Goal: Task Accomplishment & Management: Complete application form

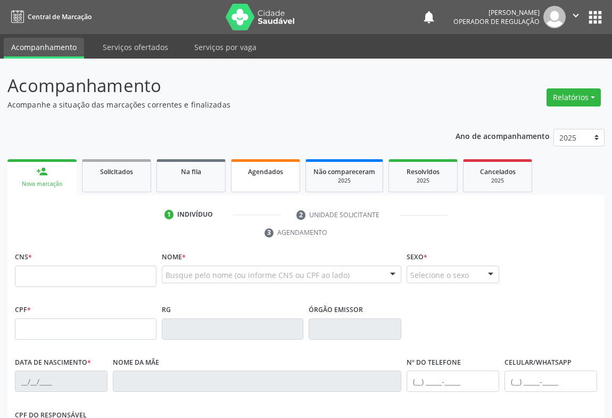
click at [264, 181] on link "Agendados" at bounding box center [265, 175] width 69 height 33
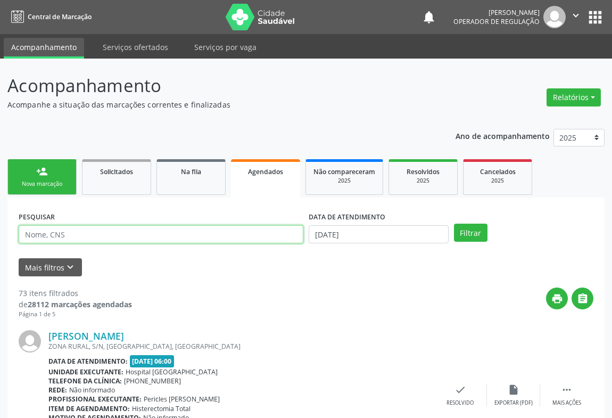
drag, startPoint x: 59, startPoint y: 231, endPoint x: 59, endPoint y: 204, distance: 27.7
click at [63, 223] on div "PESQUISAR" at bounding box center [161, 230] width 290 height 42
type input "[PERSON_NAME]"
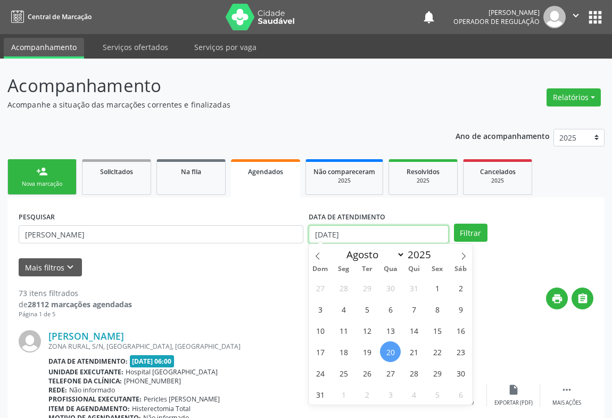
click at [432, 234] on input "[DATE]" at bounding box center [379, 234] width 140 height 18
click at [470, 230] on button "Filtrar" at bounding box center [471, 232] width 34 height 18
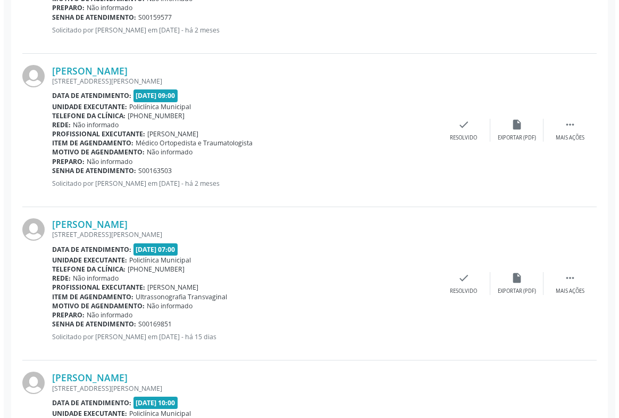
scroll to position [838, 0]
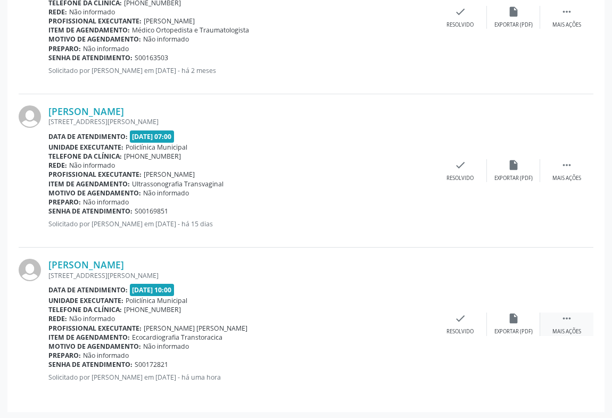
click at [566, 328] on div "Mais ações" at bounding box center [566, 331] width 29 height 7
click at [408, 314] on icon "cancel" at bounding box center [407, 318] width 12 height 12
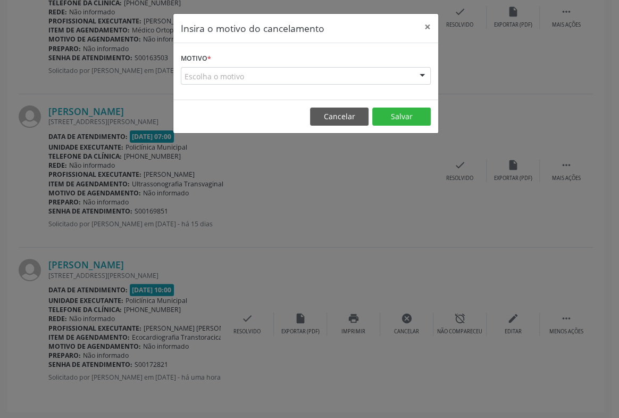
click at [408, 77] on div "Escolha o motivo" at bounding box center [306, 76] width 250 height 18
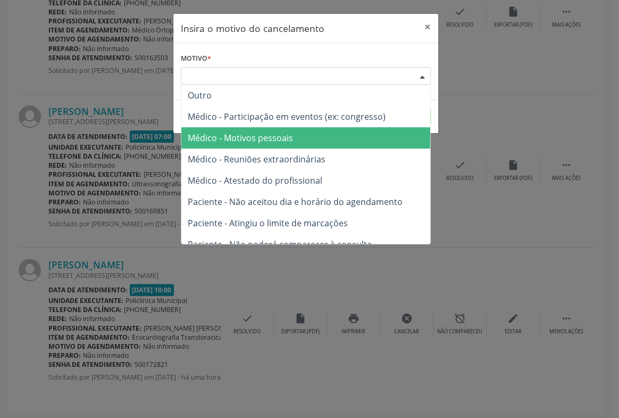
click at [264, 134] on span "Médico - Motivos pessoais" at bounding box center [240, 138] width 105 height 12
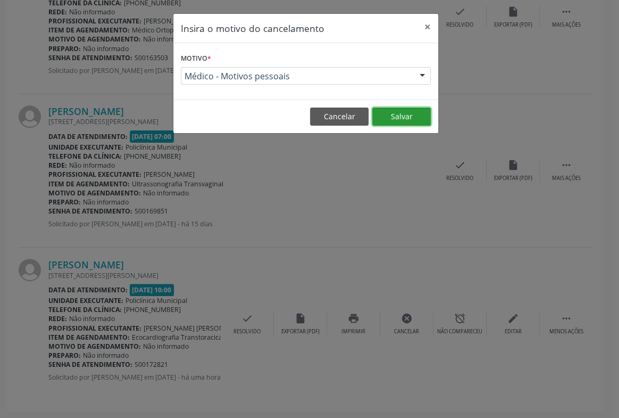
click at [398, 116] on button "Salvar" at bounding box center [401, 116] width 59 height 18
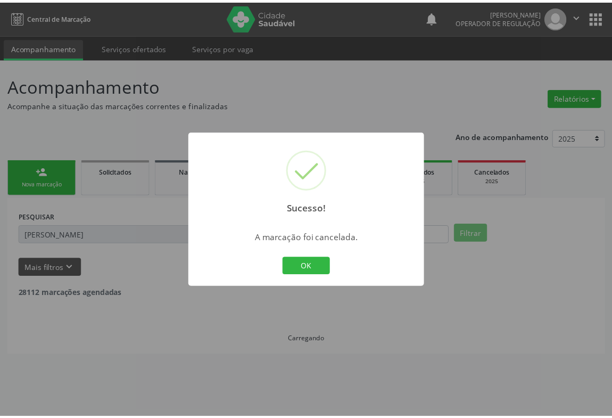
scroll to position [0, 0]
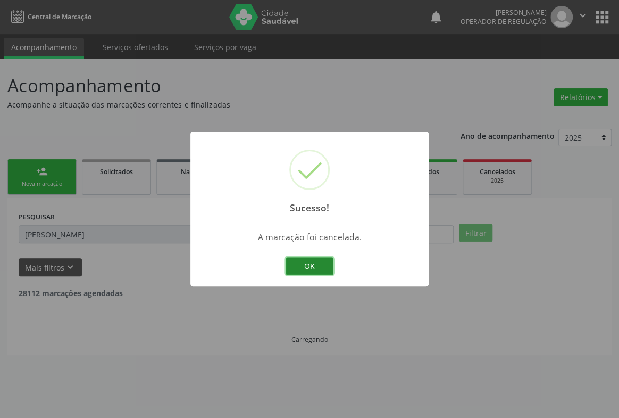
click at [302, 264] on button "OK" at bounding box center [310, 266] width 48 height 18
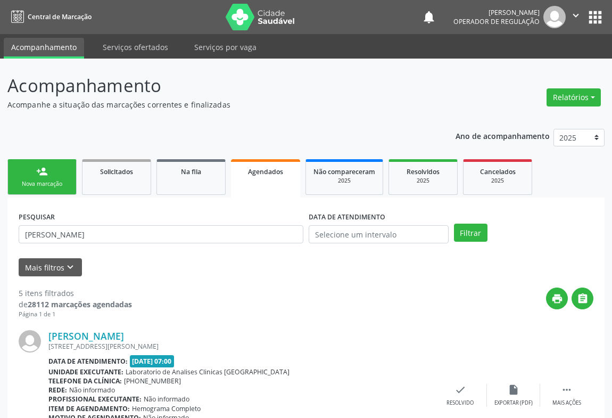
click at [38, 177] on link "person_add Nova marcação" at bounding box center [41, 177] width 69 height 36
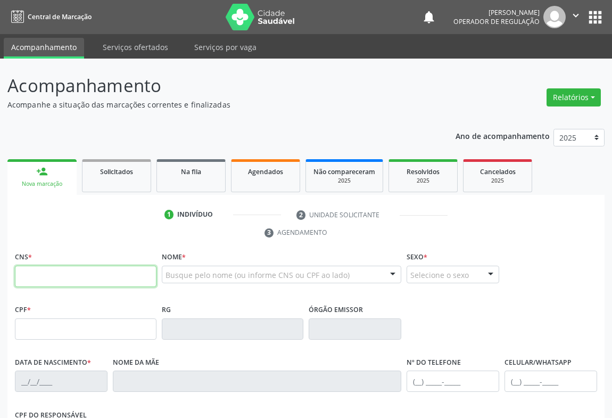
click at [73, 271] on input "text" at bounding box center [86, 276] width 142 height 21
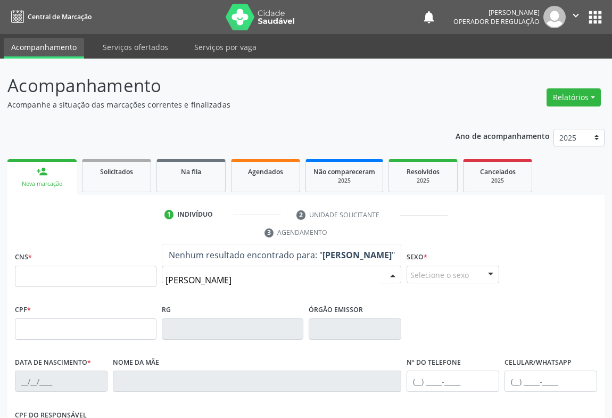
click at [229, 279] on input "[PERSON_NAME]" at bounding box center [272, 279] width 214 height 21
type input "[PERSON_NAME]"
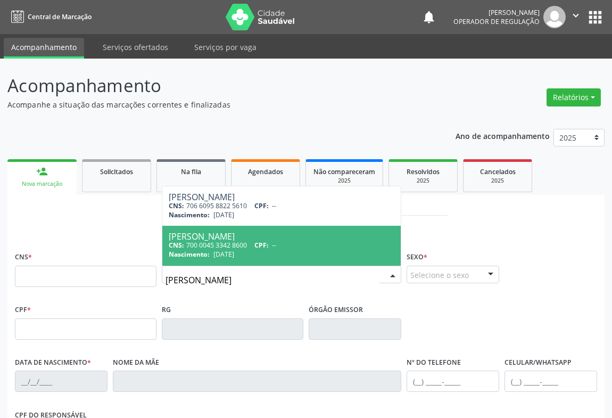
click at [215, 238] on div "[PERSON_NAME]" at bounding box center [282, 236] width 226 height 9
type input "700 0045 3342 8600"
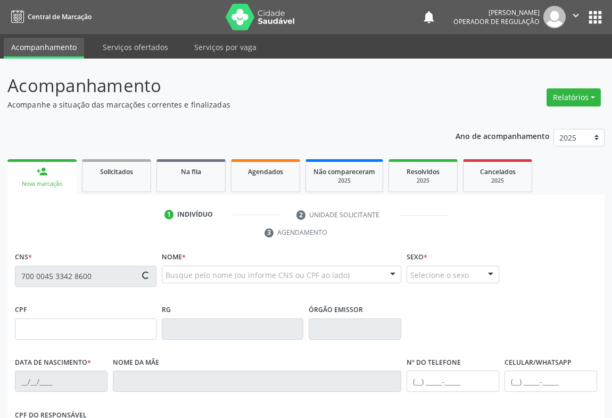
type input "0431422818"
type input "[DATE]"
type input "[PERSON_NAME]"
type input "[PHONE_NUMBER]"
type input "427.268.835-91"
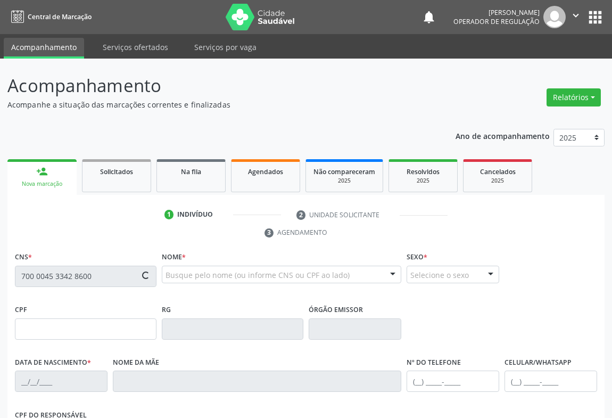
type input "370"
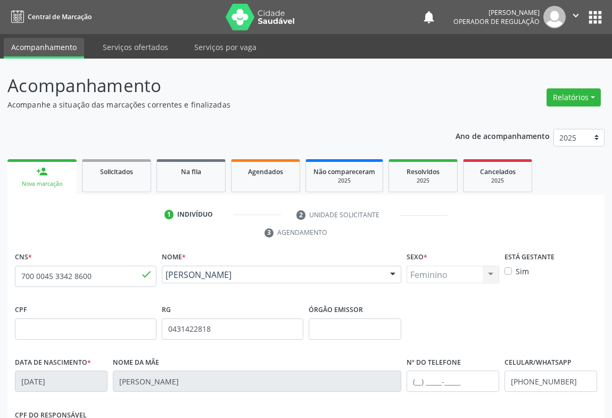
scroll to position [176, 0]
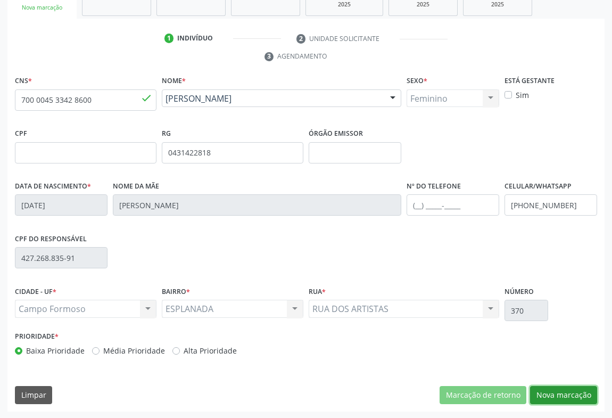
click at [558, 390] on button "Nova marcação" at bounding box center [563, 395] width 67 height 18
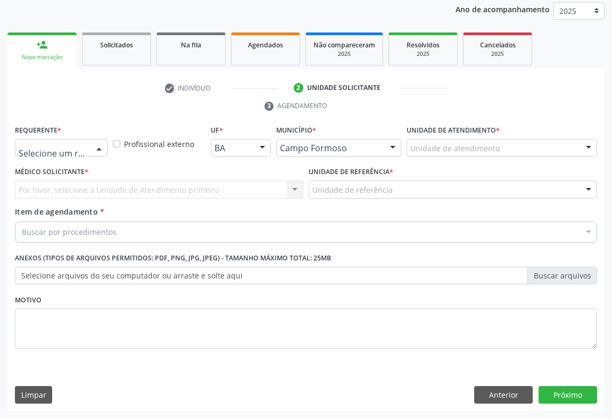
click at [89, 150] on div "Médico(a) Enfermeiro(a) Paciente Nenhum resultado encontrado para: " " Não há n…" at bounding box center [61, 148] width 93 height 18
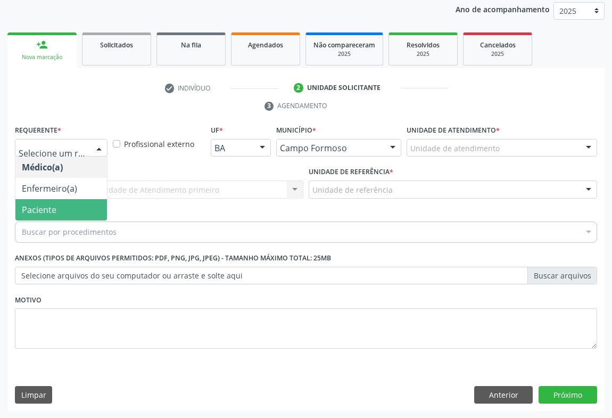
click at [51, 205] on span "Paciente" at bounding box center [39, 210] width 35 height 12
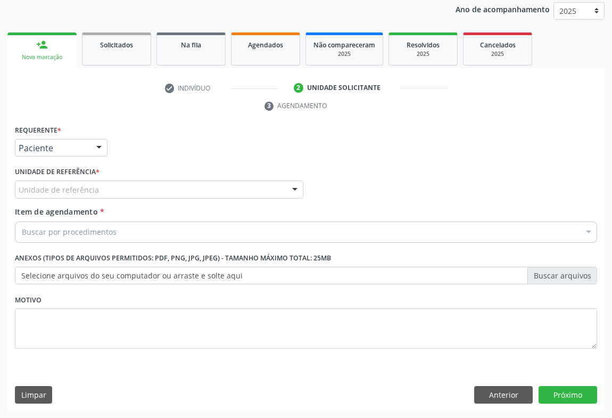
click at [177, 186] on div "Unidade de referência" at bounding box center [159, 189] width 288 height 18
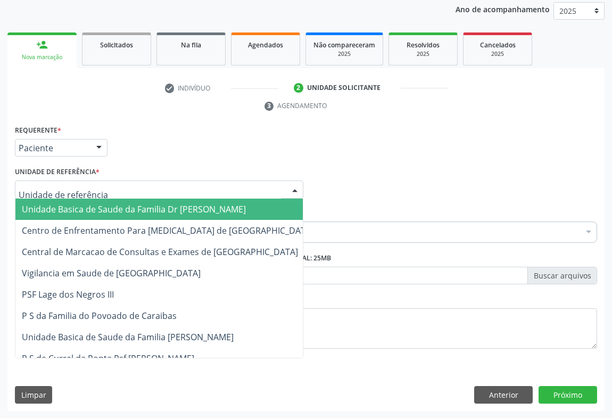
click at [126, 213] on span "Unidade Basica de Saude da Familia Dr [PERSON_NAME]" at bounding box center [134, 209] width 224 height 12
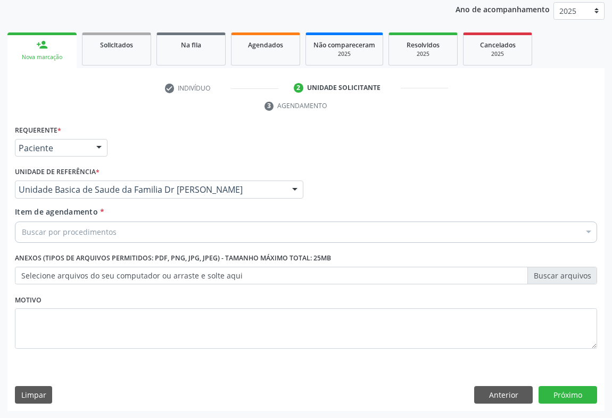
drag, startPoint x: 75, startPoint y: 228, endPoint x: 113, endPoint y: 228, distance: 37.8
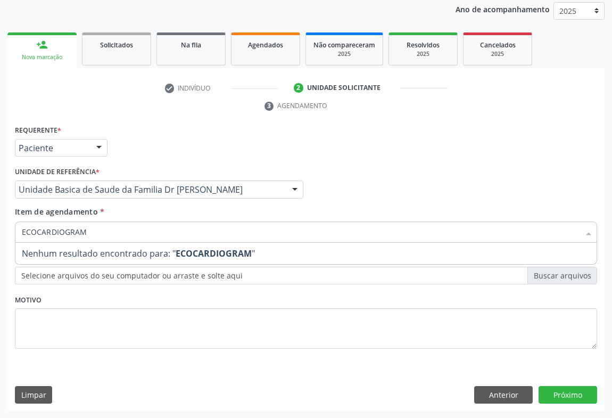
type input "ECOCARDIOGRA"
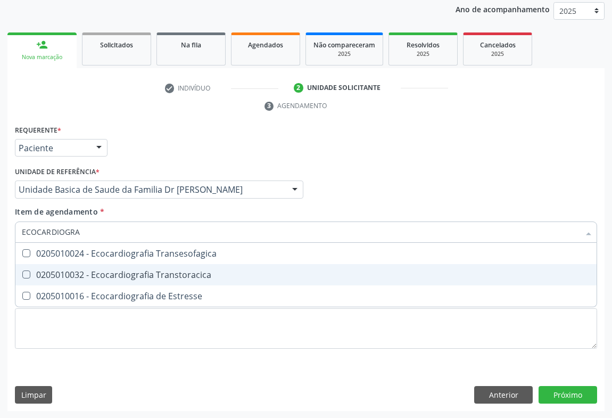
click at [94, 274] on div "0205010032 - Ecocardiografia Transtoracica" at bounding box center [306, 274] width 568 height 9
checkbox Transtoracica "true"
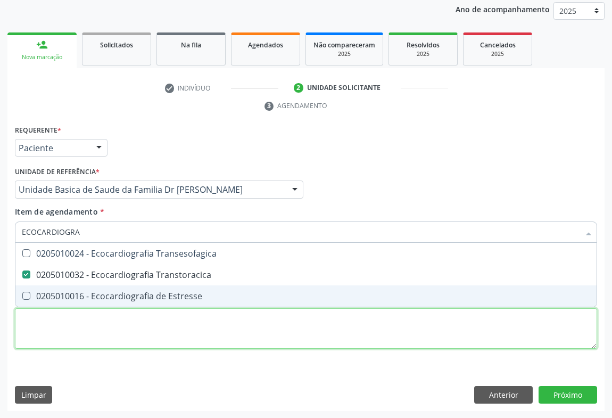
click at [287, 335] on div "Requerente * Paciente Médico(a) Enfermeiro(a) Paciente Nenhum resultado encontr…" at bounding box center [306, 242] width 582 height 241
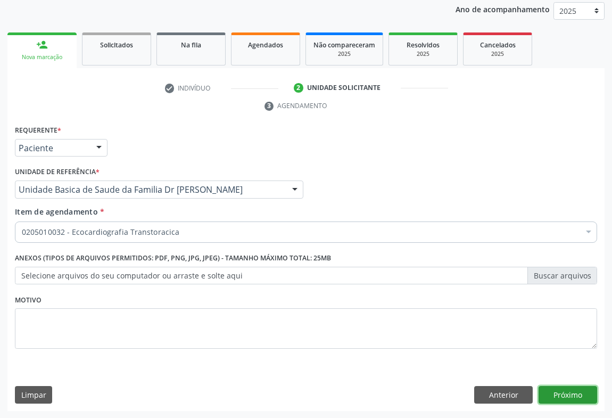
click at [571, 389] on button "Próximo" at bounding box center [567, 395] width 59 height 18
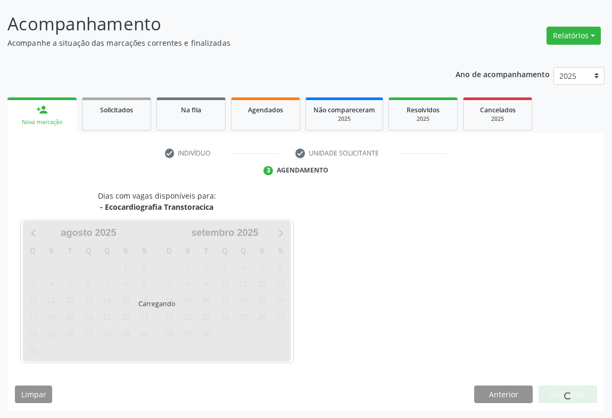
scroll to position [61, 0]
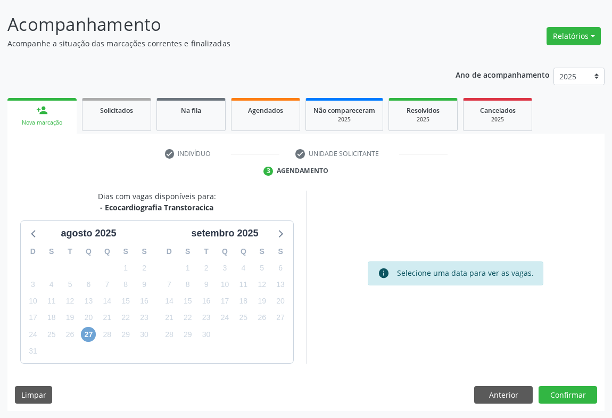
click at [90, 334] on span "27" at bounding box center [88, 334] width 15 height 15
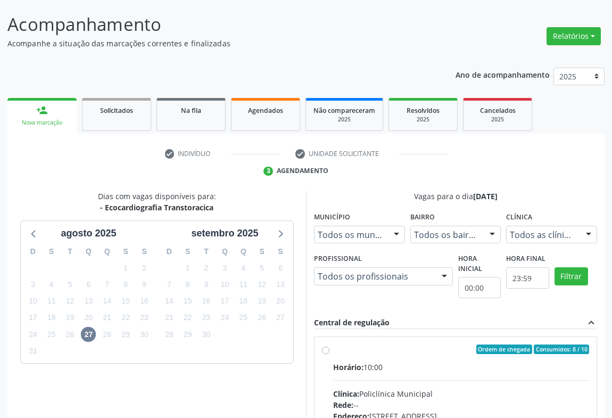
click at [353, 347] on div "Ordem de chegada Consumidos: 8 / 10" at bounding box center [461, 349] width 256 height 10
click at [329, 347] on input "Ordem de chegada Consumidos: 8 / 10 Horário: 10:00 Clínica: Policlínica Municip…" at bounding box center [325, 349] width 7 height 10
radio input "true"
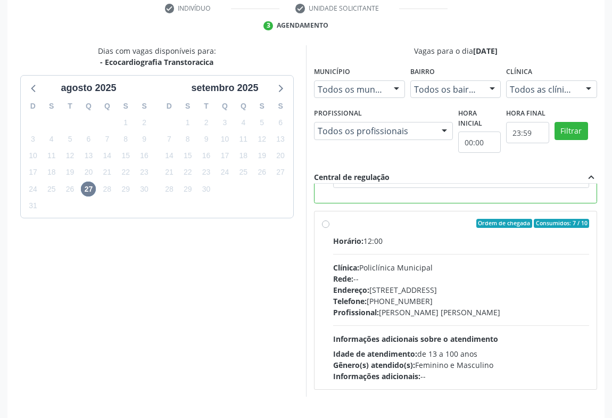
scroll to position [240, 0]
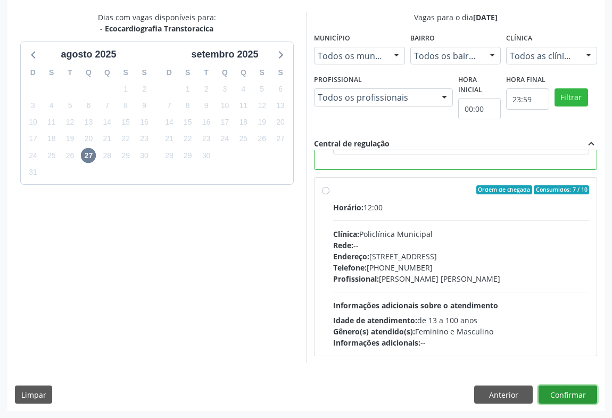
click at [562, 390] on button "Confirmar" at bounding box center [567, 394] width 59 height 18
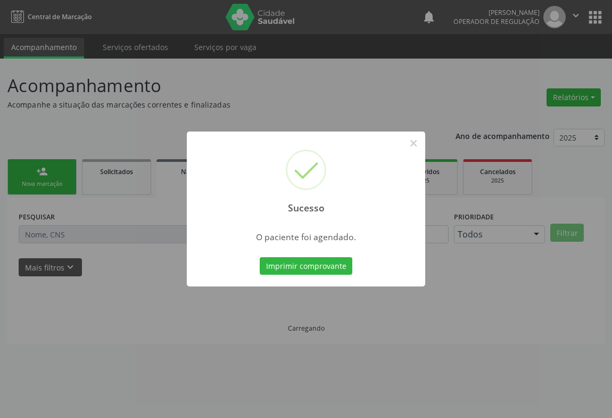
scroll to position [0, 0]
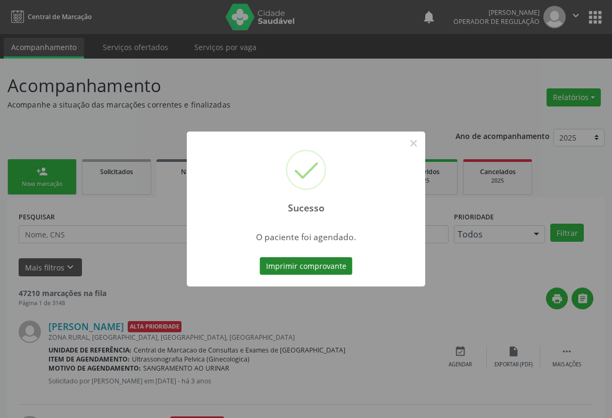
click at [306, 260] on button "Imprimir comprovante" at bounding box center [306, 266] width 93 height 18
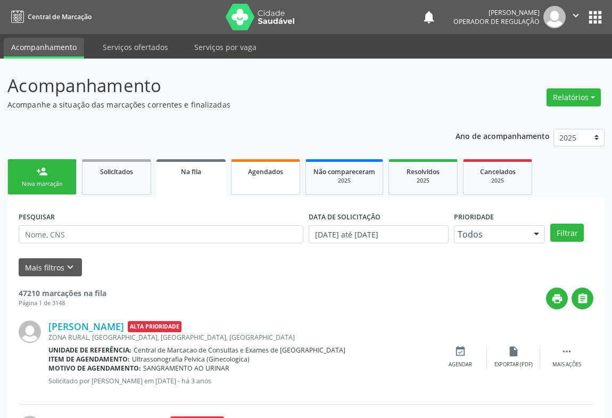
click at [255, 190] on link "Agendados" at bounding box center [265, 177] width 69 height 36
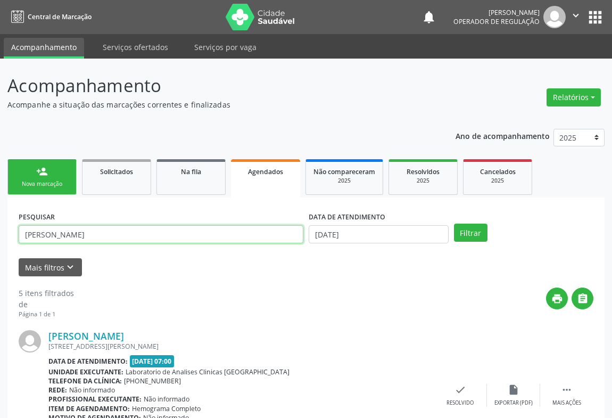
click at [73, 238] on input "[PERSON_NAME]" at bounding box center [161, 234] width 285 height 18
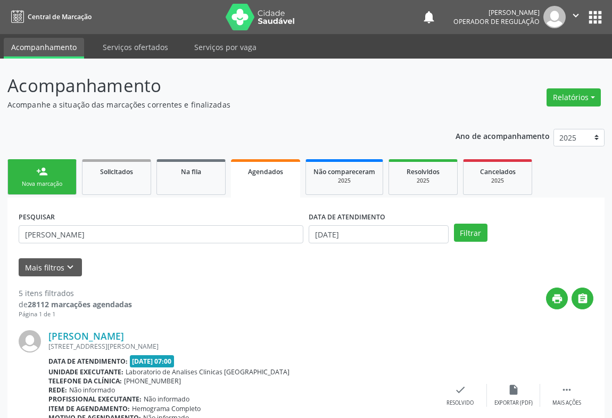
click at [266, 179] on link "Agendados" at bounding box center [265, 178] width 69 height 38
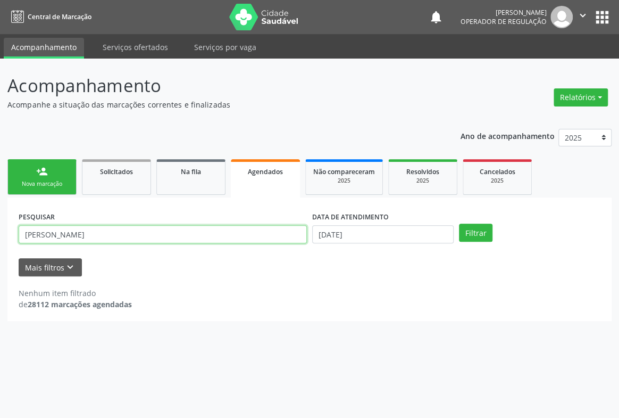
click at [132, 235] on input "[PERSON_NAME]" at bounding box center [163, 234] width 288 height 18
type input "J"
type input "[PERSON_NAME]"
click at [459, 223] on button "Filtrar" at bounding box center [476, 232] width 34 height 18
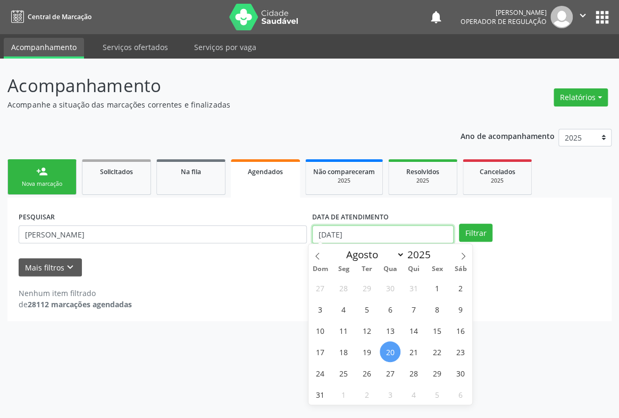
click at [397, 226] on input "[DATE]" at bounding box center [383, 234] width 142 height 18
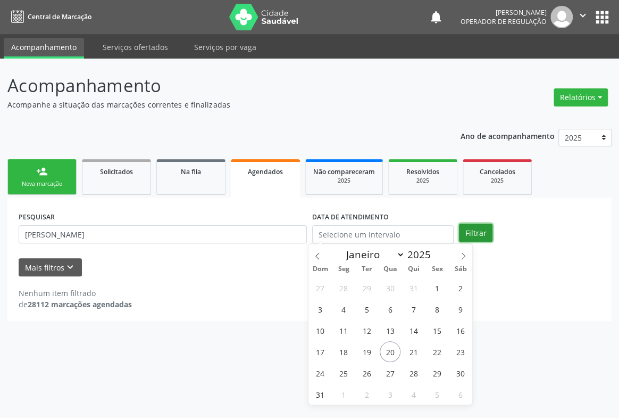
click at [475, 228] on button "Filtrar" at bounding box center [476, 232] width 34 height 18
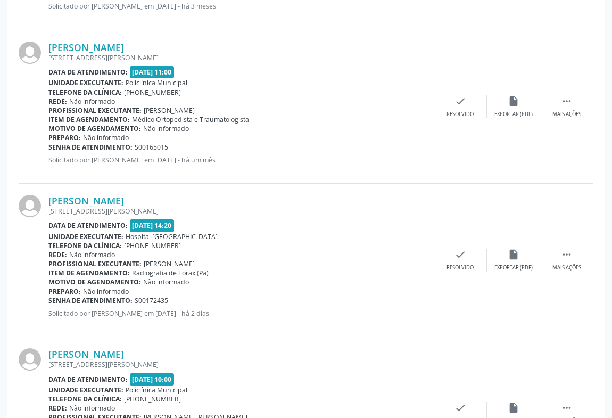
scroll to position [1298, 0]
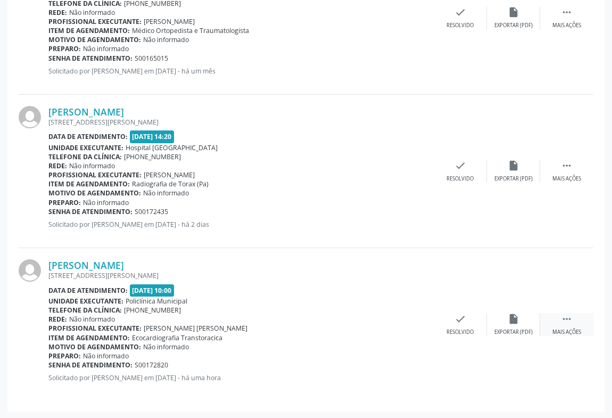
click at [566, 318] on icon "" at bounding box center [567, 319] width 12 height 12
click at [404, 318] on icon "cancel" at bounding box center [407, 319] width 12 height 12
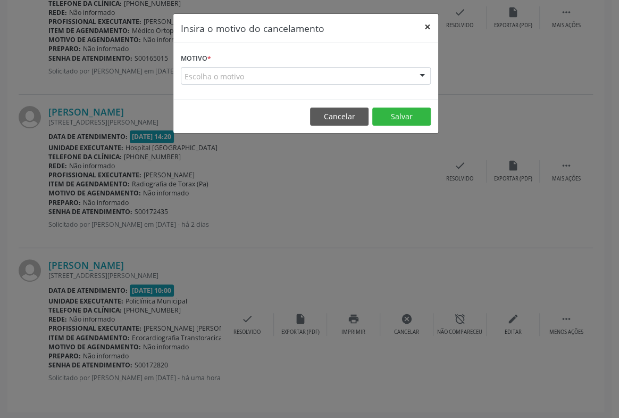
click at [428, 22] on button "×" at bounding box center [427, 27] width 21 height 26
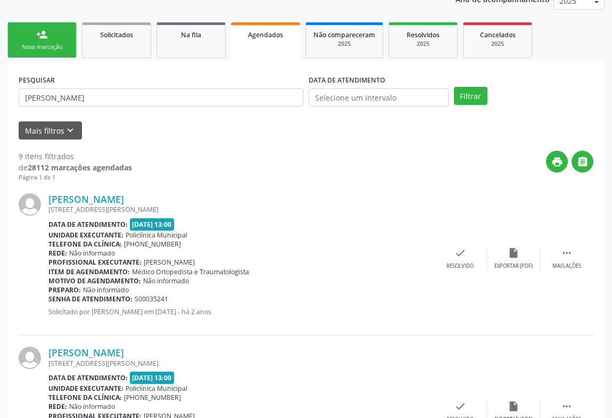
scroll to position [0, 0]
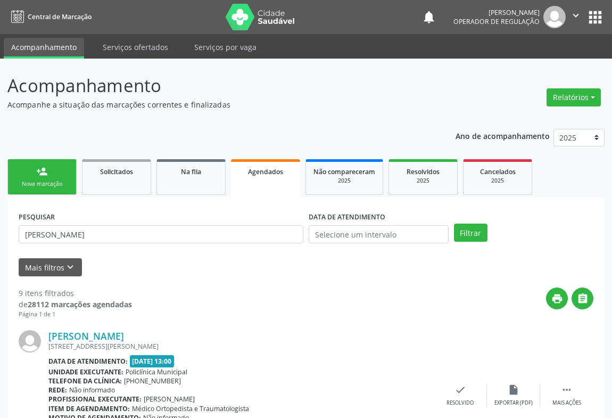
click at [51, 176] on link "person_add Nova marcação" at bounding box center [41, 177] width 69 height 36
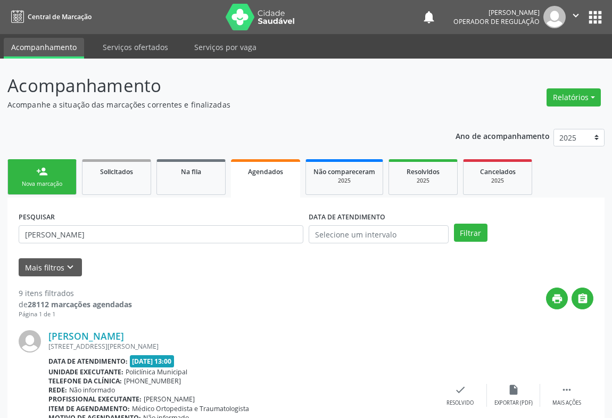
click at [51, 176] on link "person_add Nova marcação" at bounding box center [41, 177] width 69 height 36
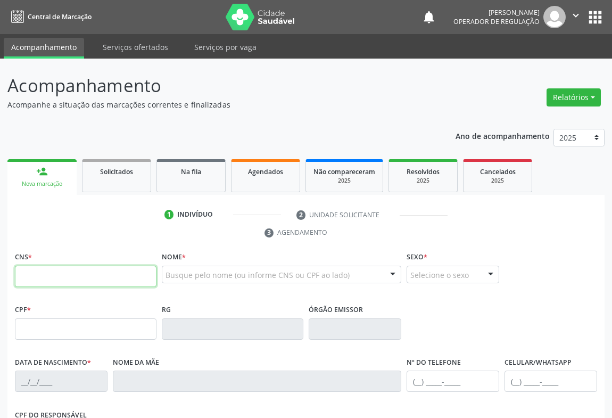
drag, startPoint x: 70, startPoint y: 279, endPoint x: 84, endPoint y: 279, distance: 13.3
click at [70, 279] on input "text" at bounding box center [86, 276] width 142 height 21
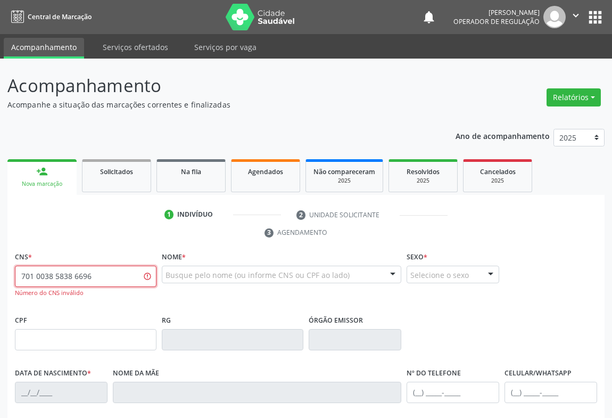
type input "701 0038 5838 6696"
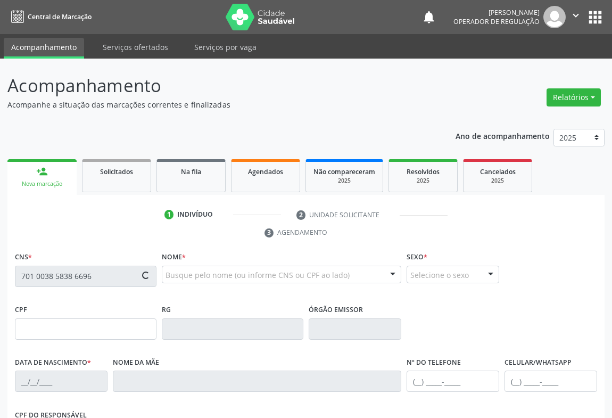
type input "006.809.365-99"
type input "089881929"
type input "[DATE]"
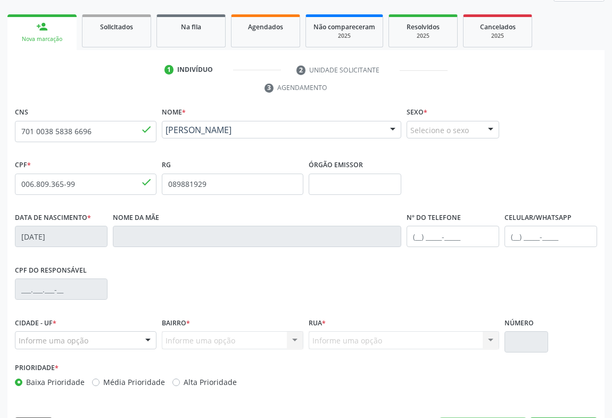
scroll to position [176, 0]
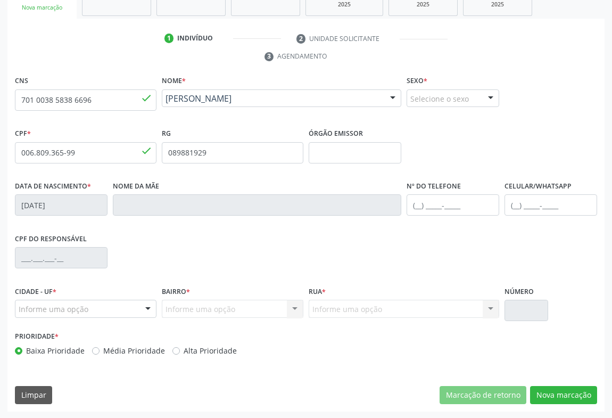
click at [487, 98] on div at bounding box center [491, 99] width 16 height 18
click at [437, 141] on span "Feminino" at bounding box center [431, 139] width 37 height 12
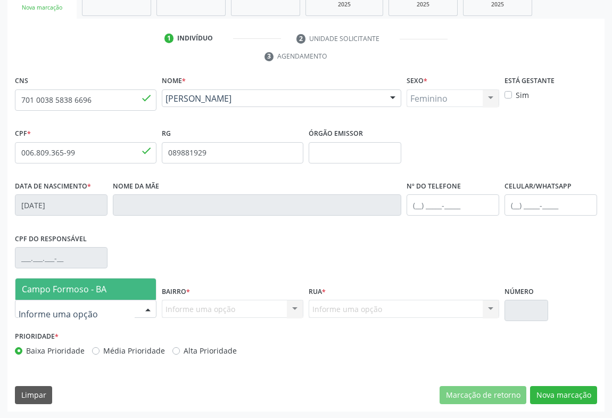
click at [142, 306] on div at bounding box center [148, 309] width 16 height 18
click at [110, 293] on span "Campo Formoso - BA" at bounding box center [85, 288] width 140 height 21
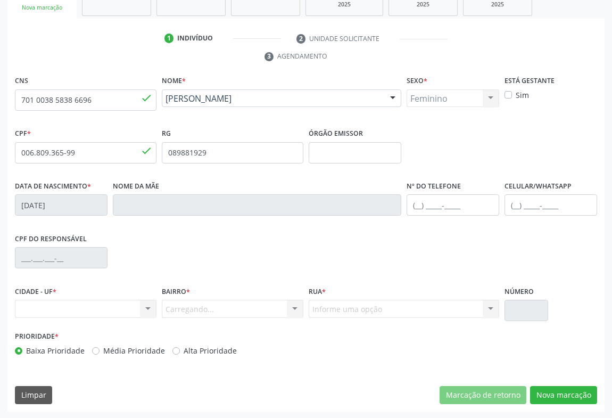
click at [300, 307] on div "Carregando... Nenhum resultado encontrado para: " " Nenhuma opção encontrada. D…" at bounding box center [233, 309] width 142 height 18
click at [295, 306] on div at bounding box center [295, 309] width 16 height 18
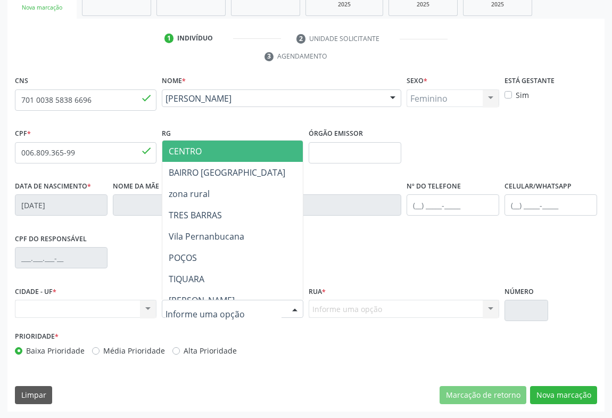
click at [173, 146] on span "CENTRO" at bounding box center [185, 151] width 33 height 12
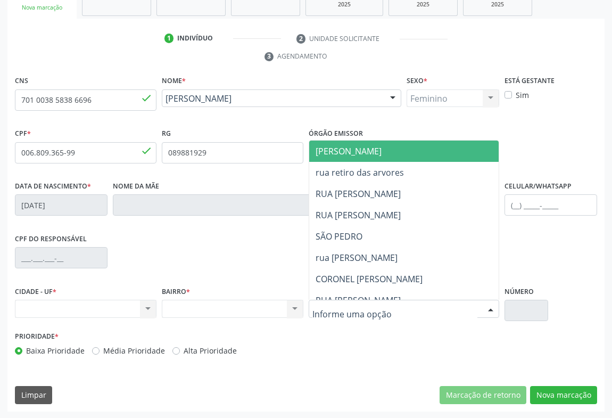
click at [462, 306] on div at bounding box center [404, 309] width 190 height 18
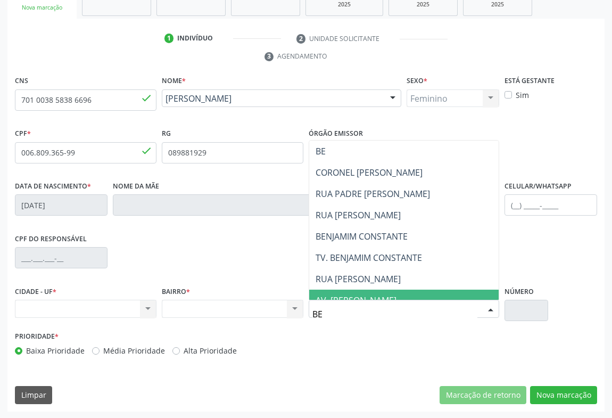
type input "B"
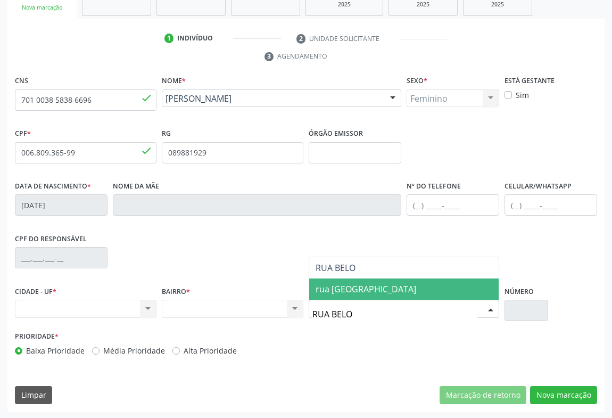
type input "RUA BELO"
click at [353, 285] on span "rua [GEOGRAPHIC_DATA]" at bounding box center [366, 289] width 101 height 12
